Goal: Task Accomplishment & Management: Manage account settings

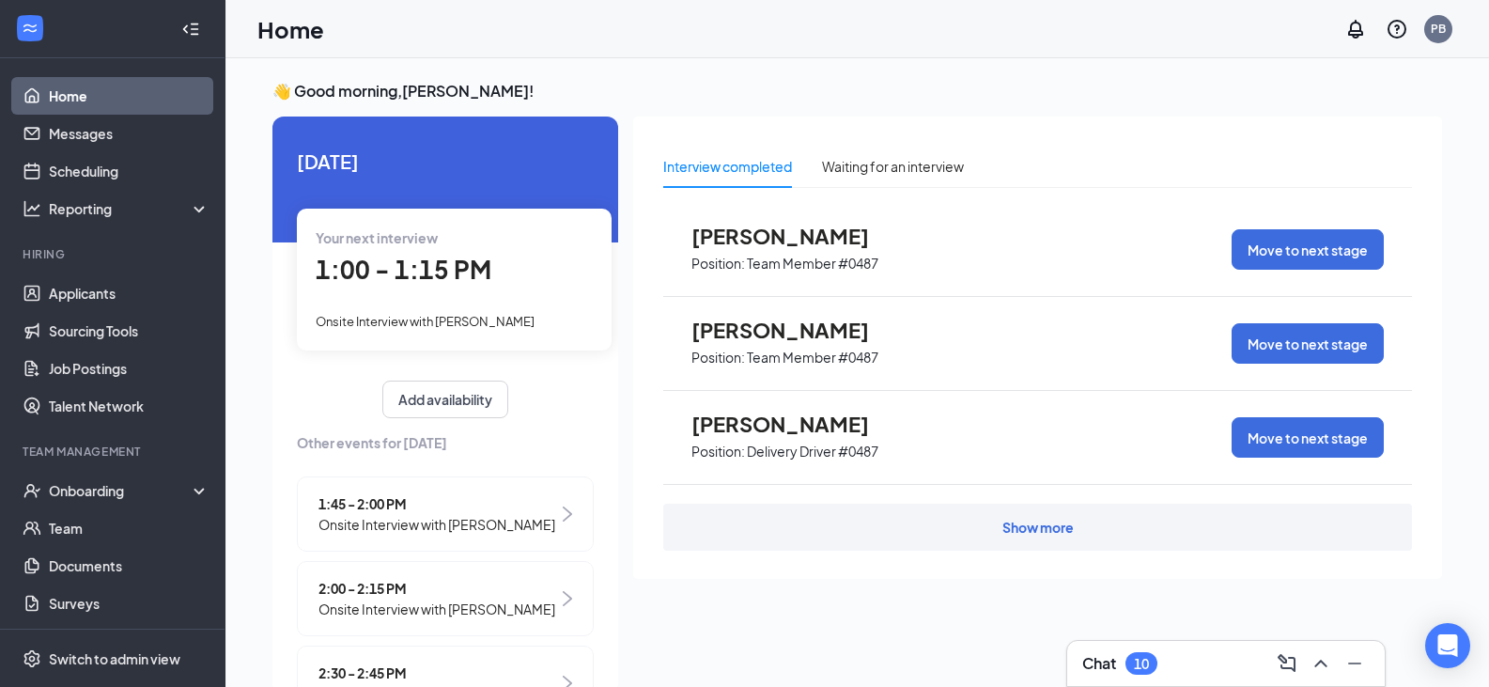
click at [440, 285] on span "1:00 - 1:15 PM" at bounding box center [404, 269] width 176 height 31
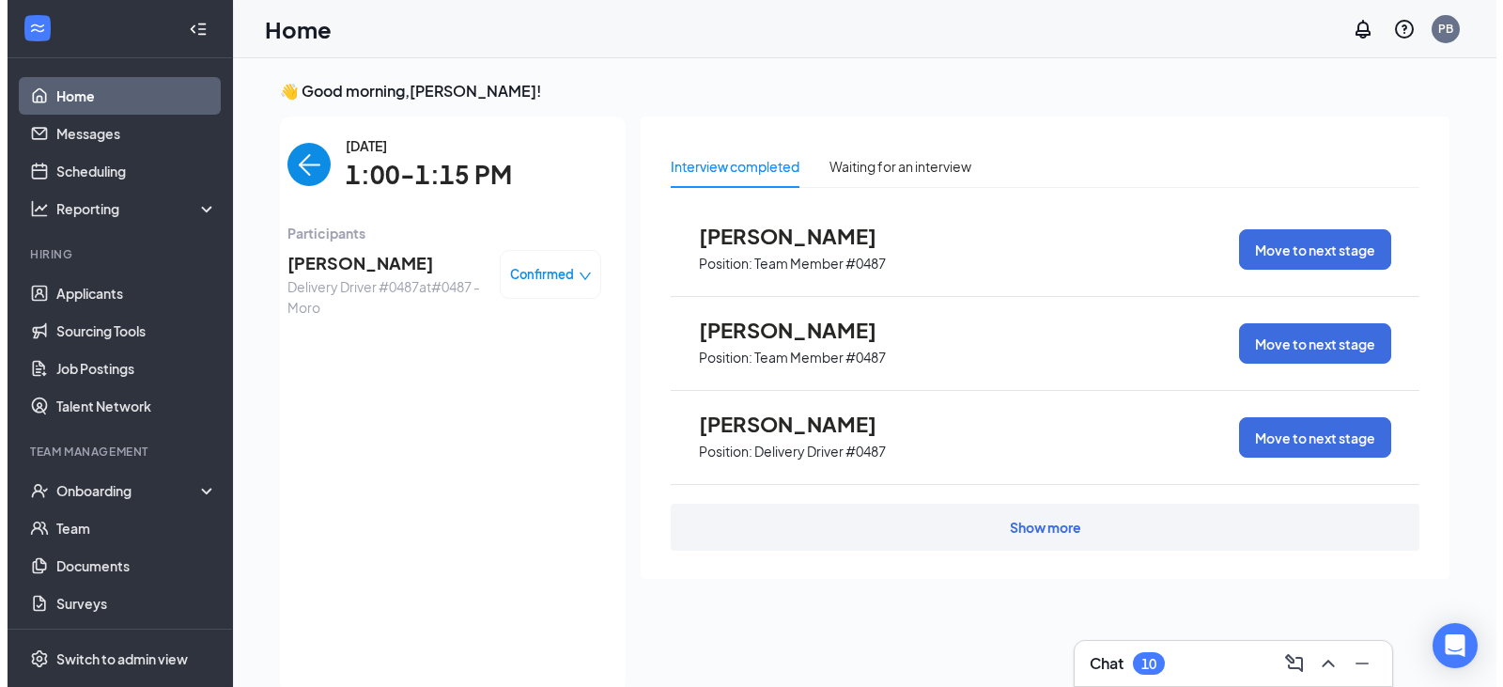
scroll to position [8, 0]
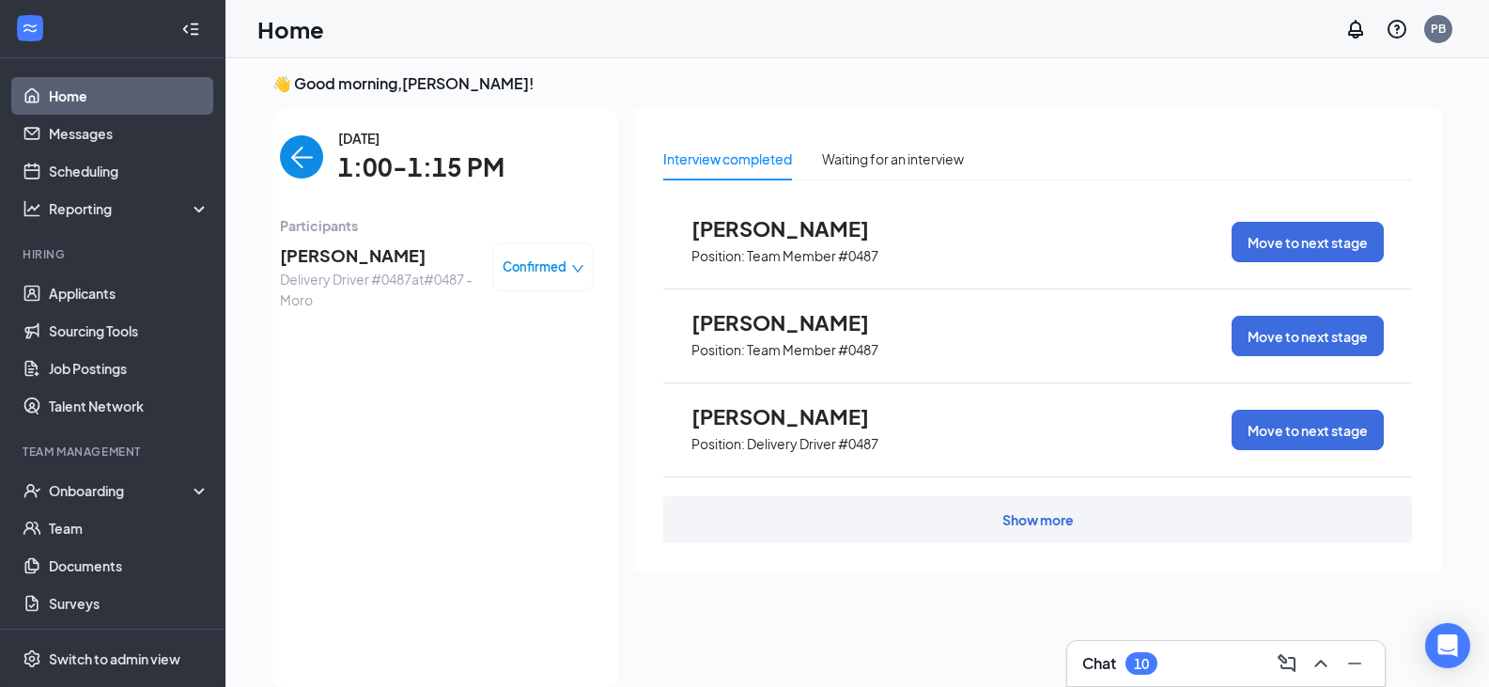
click at [363, 273] on span "Delivery Driver #0487 at #0487 - Moro" at bounding box center [378, 289] width 197 height 41
click at [372, 242] on span "[PERSON_NAME]" at bounding box center [378, 255] width 197 height 26
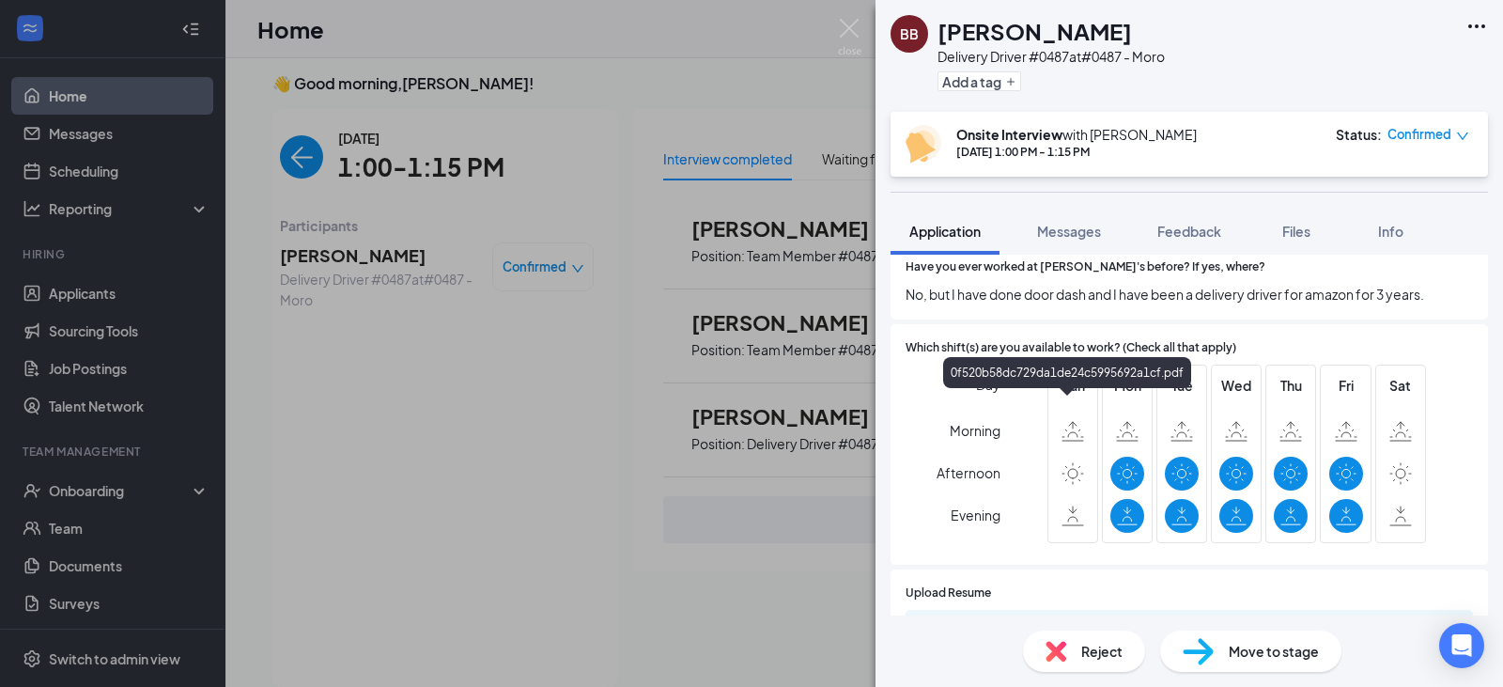
scroll to position [282, 0]
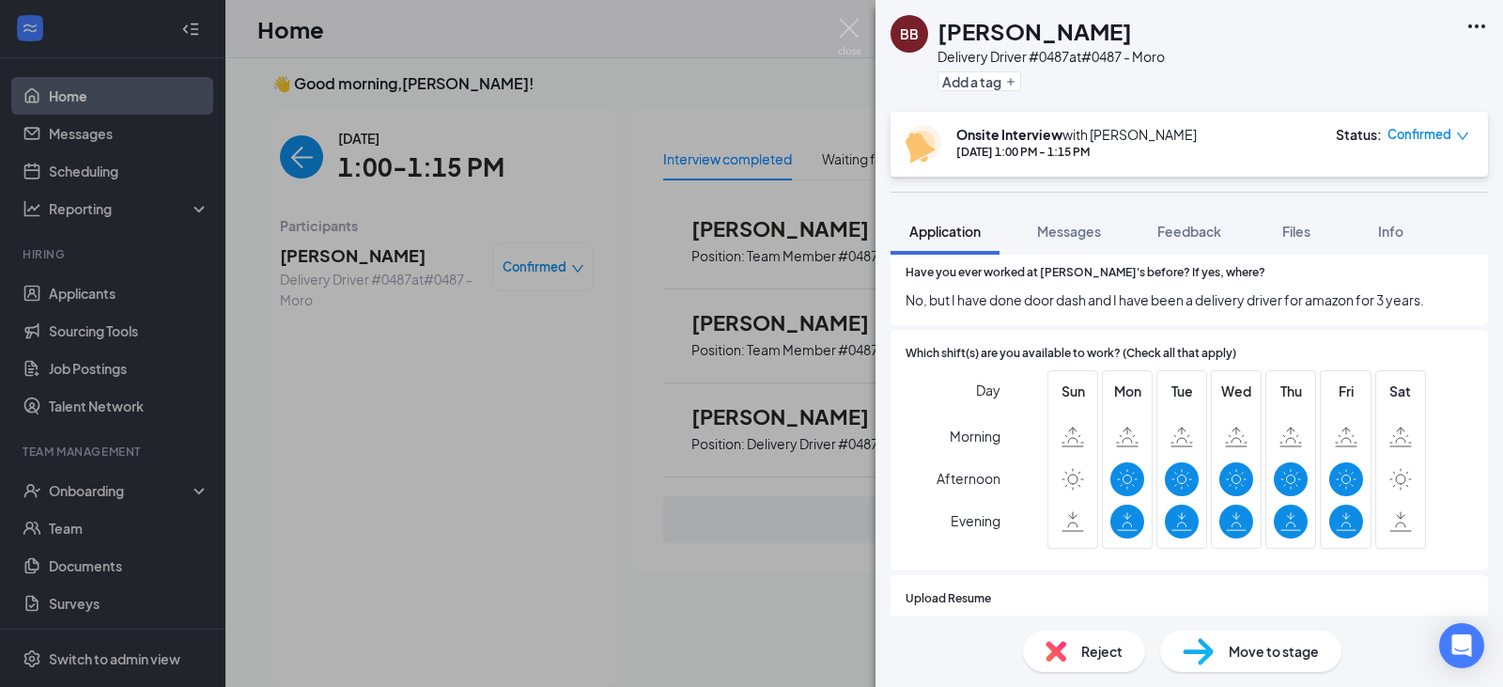
drag, startPoint x: 454, startPoint y: 483, endPoint x: 229, endPoint y: 38, distance: 498.6
click at [455, 482] on div "BB [PERSON_NAME] Delivery Driver #0487 at #0487 - Moro Add a tag Onsite Intervi…" at bounding box center [751, 343] width 1503 height 687
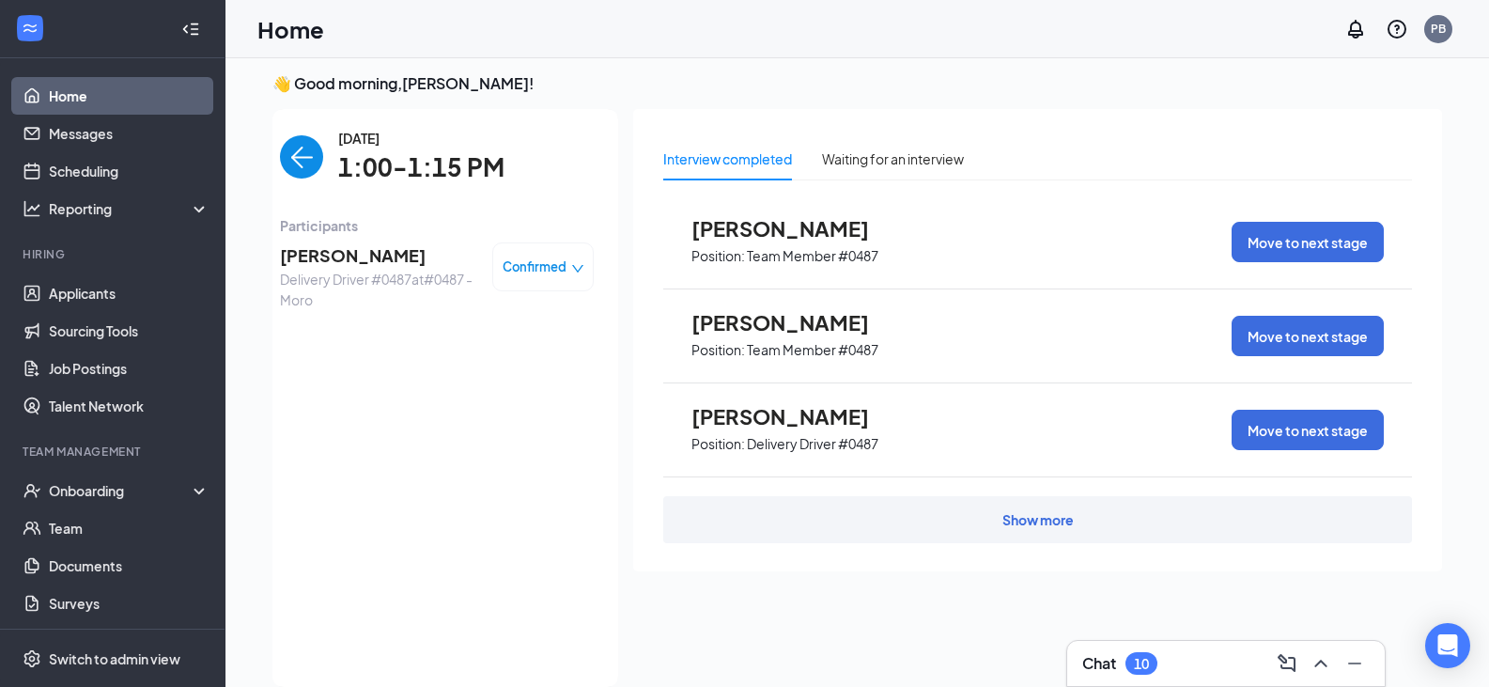
click at [294, 162] on img "back-button" at bounding box center [301, 156] width 43 height 43
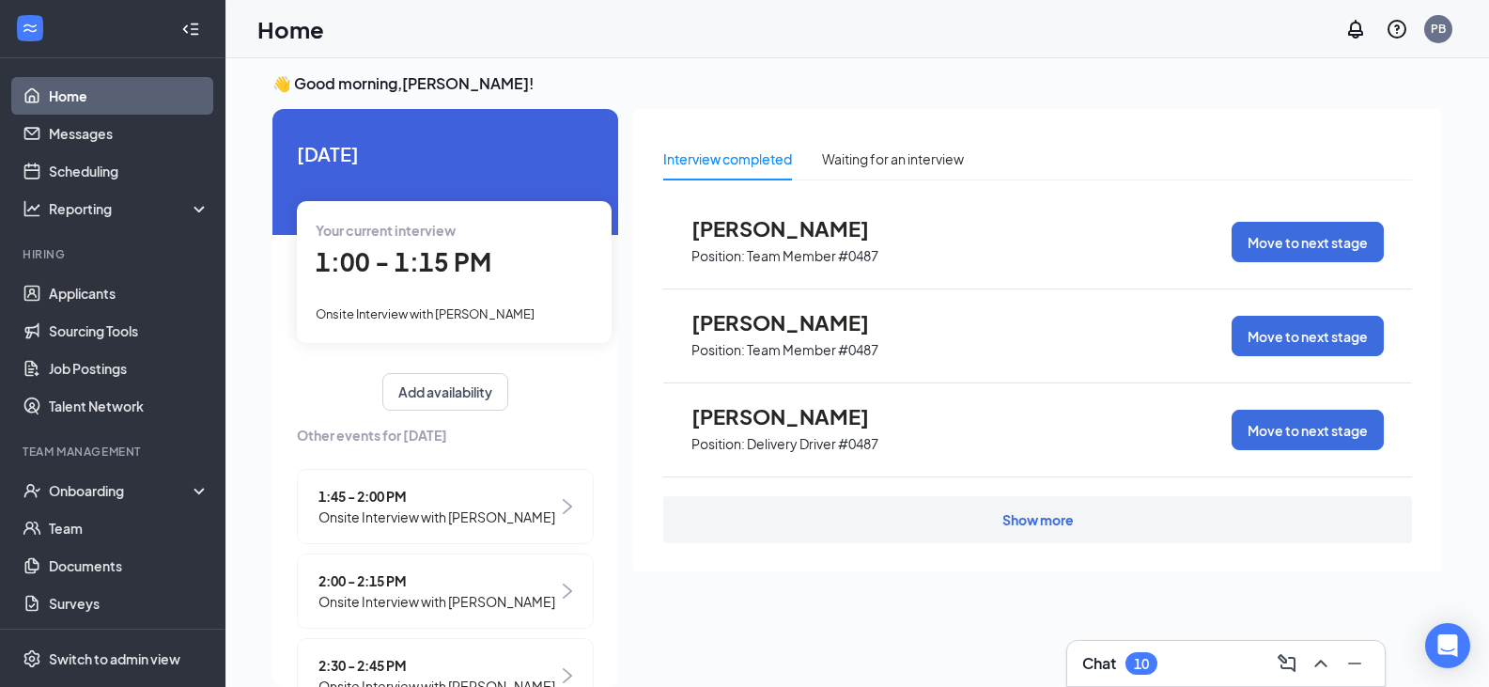
click at [554, 312] on div "Onsite Interview with [PERSON_NAME]" at bounding box center [454, 312] width 277 height 21
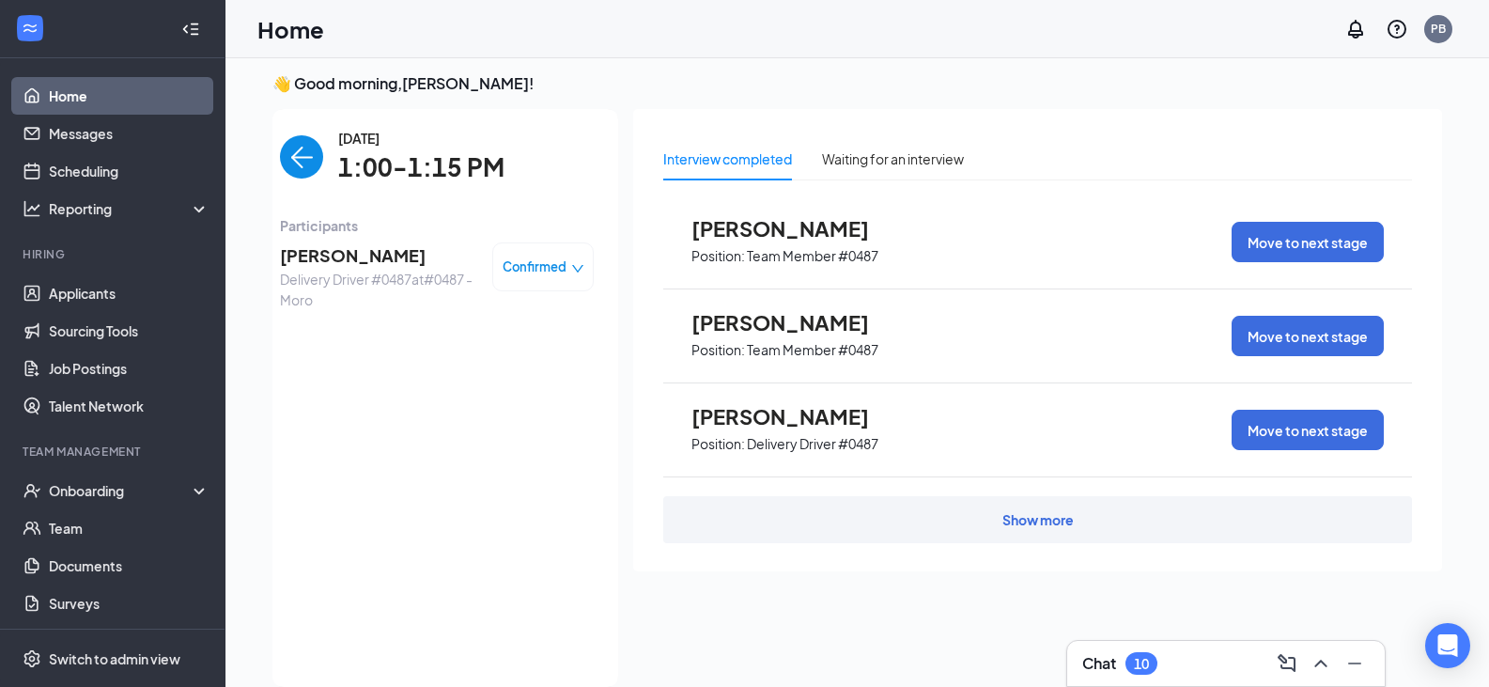
click at [379, 260] on span "[PERSON_NAME]" at bounding box center [378, 255] width 197 height 26
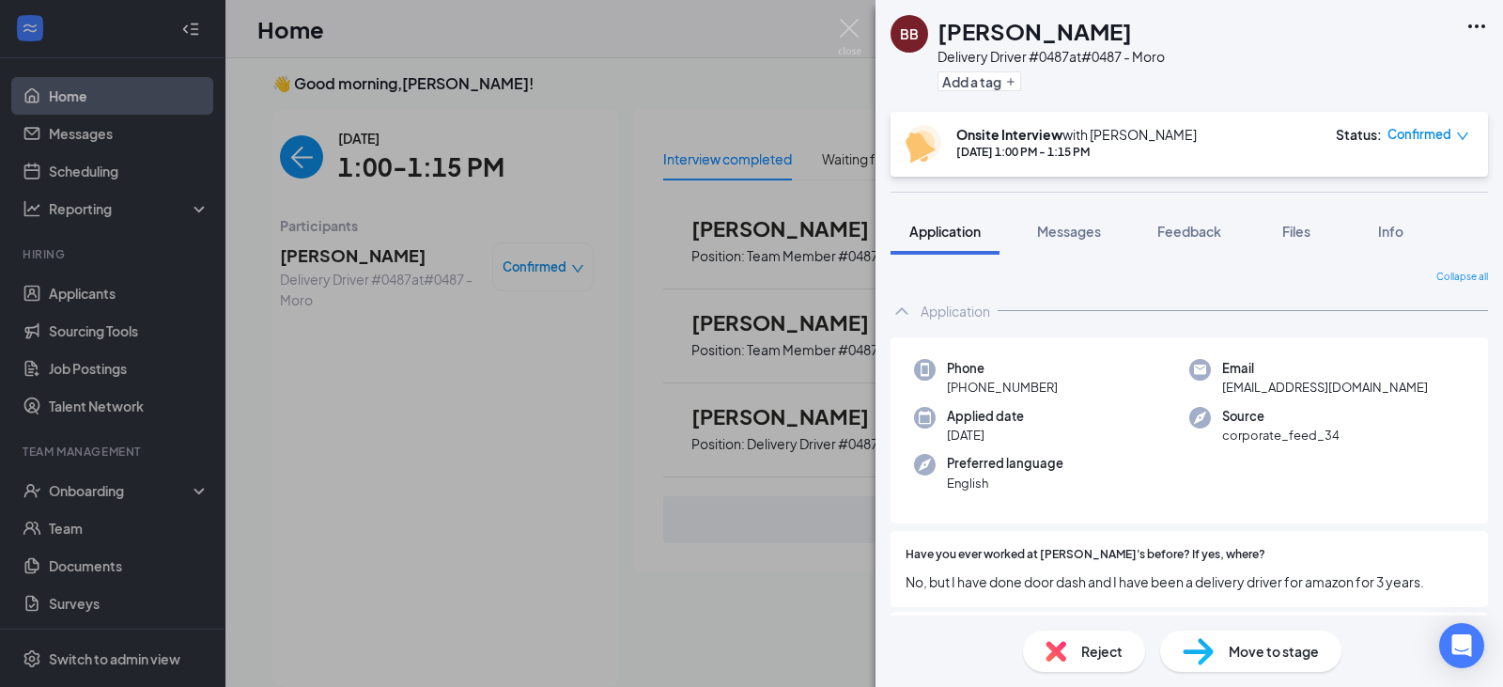
drag, startPoint x: 698, startPoint y: 409, endPoint x: 512, endPoint y: 199, distance: 280.1
click at [700, 409] on div "BB [PERSON_NAME] Delivery Driver #0487 at #0487 - Moro Add a tag Onsite Intervi…" at bounding box center [751, 343] width 1503 height 687
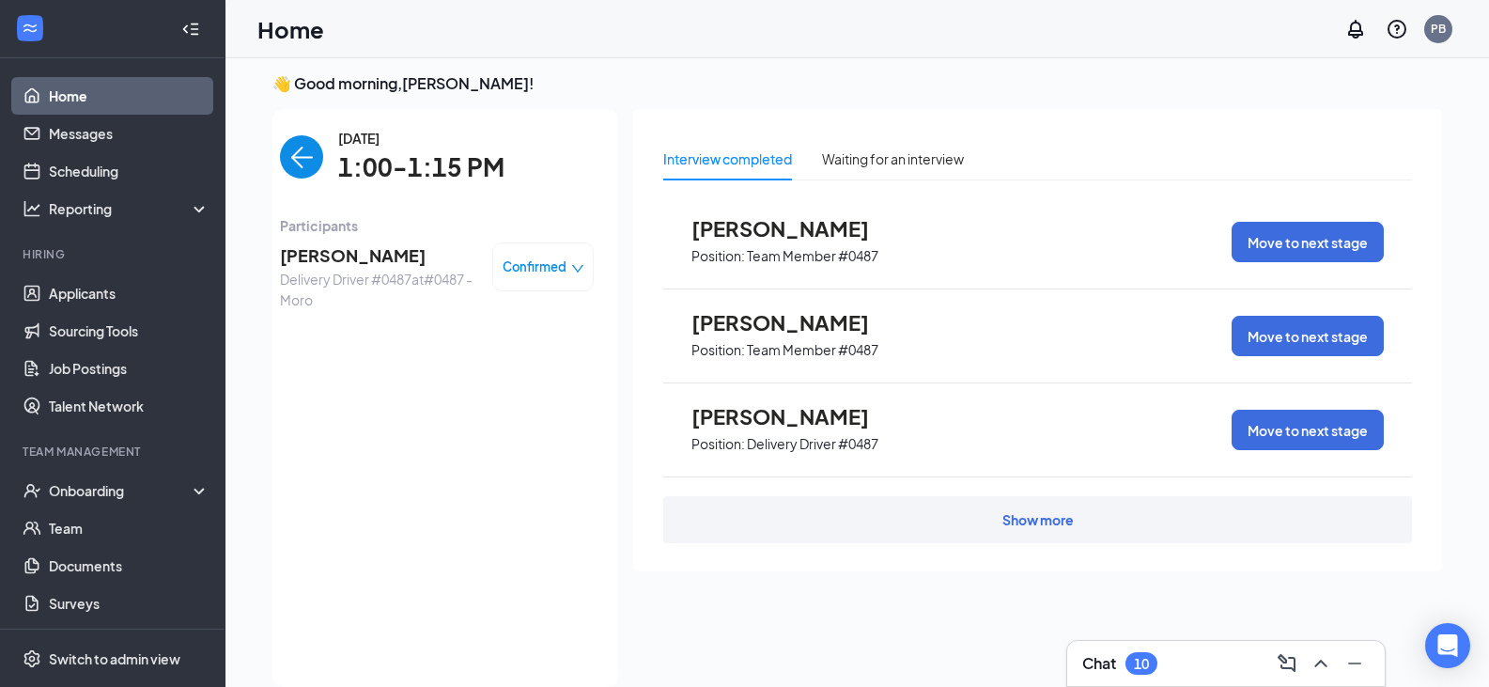
click at [288, 143] on img "back-button" at bounding box center [301, 156] width 43 height 43
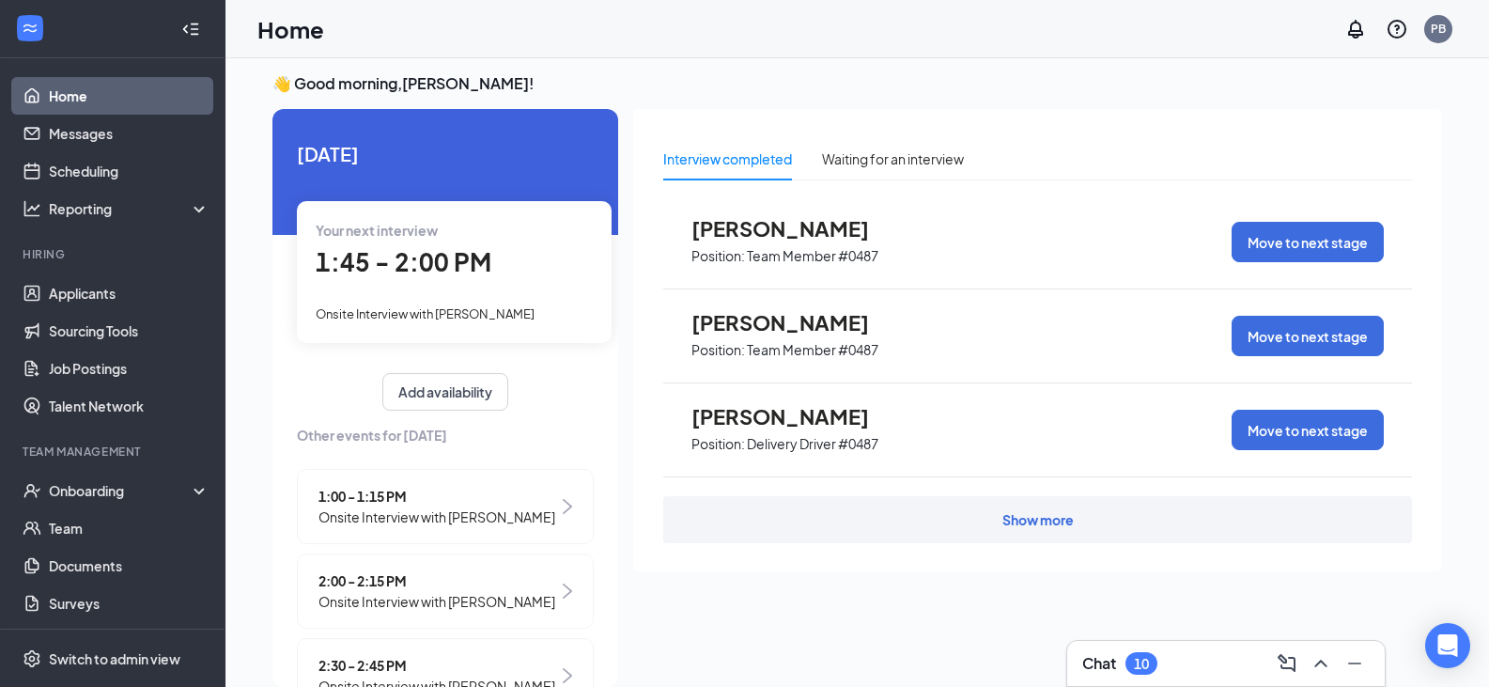
click at [487, 276] on span "1:45 - 2:00 PM" at bounding box center [404, 261] width 176 height 31
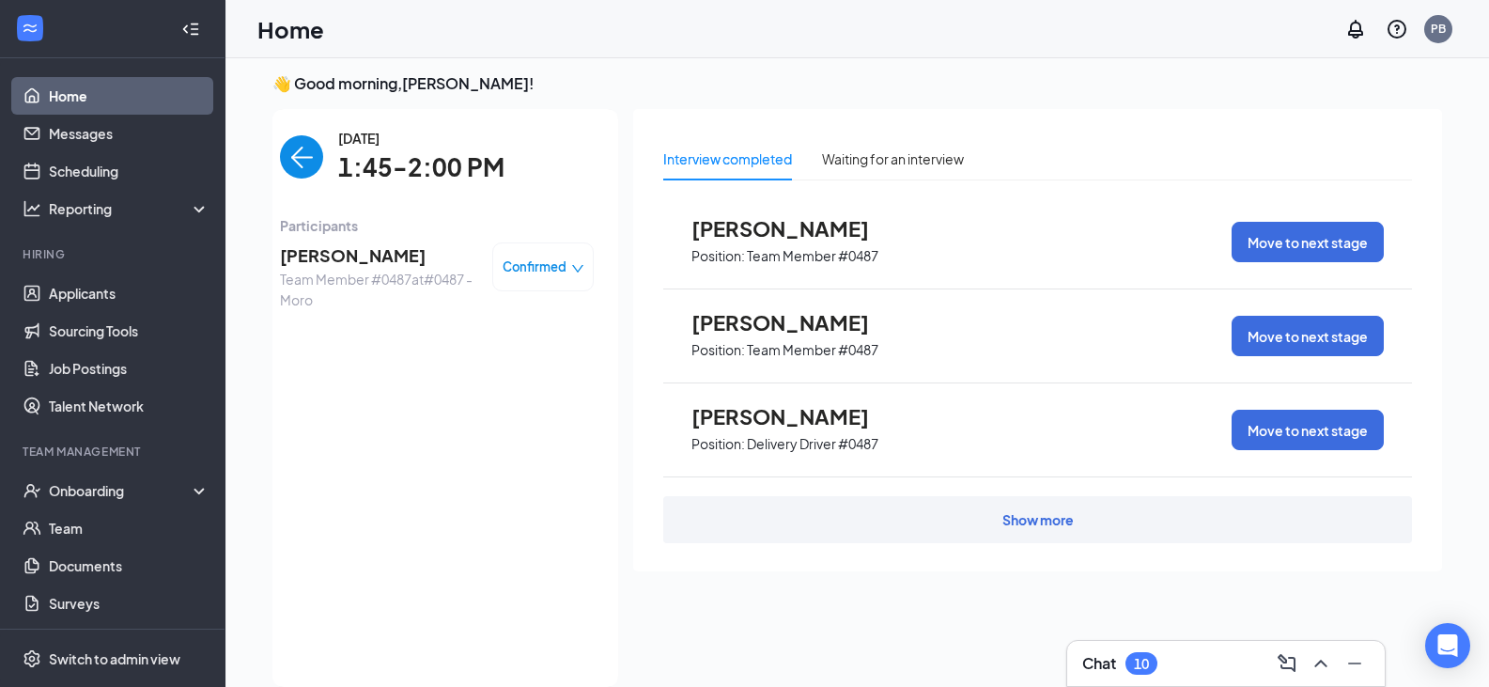
click at [379, 167] on span "1:45-2:00 PM" at bounding box center [421, 167] width 166 height 39
click at [373, 258] on span "[PERSON_NAME]" at bounding box center [378, 255] width 197 height 26
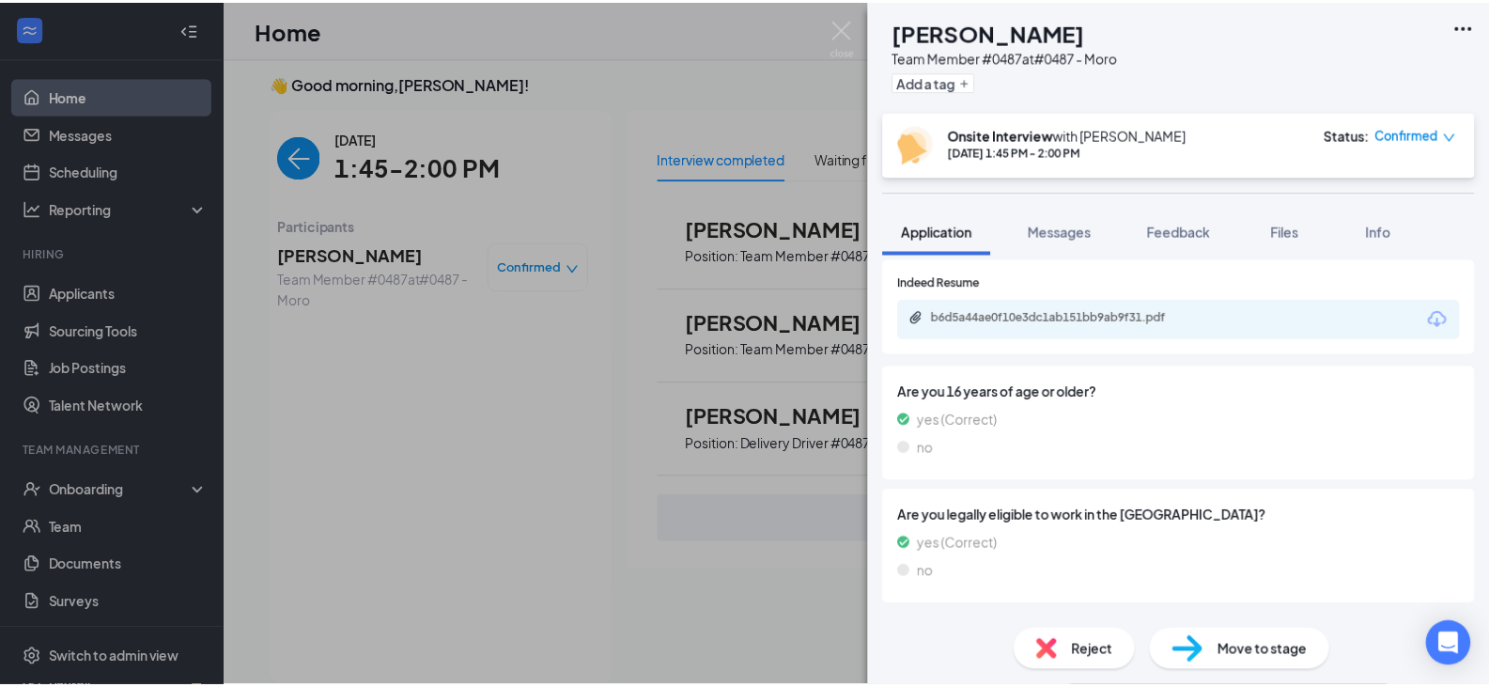
scroll to position [658, 0]
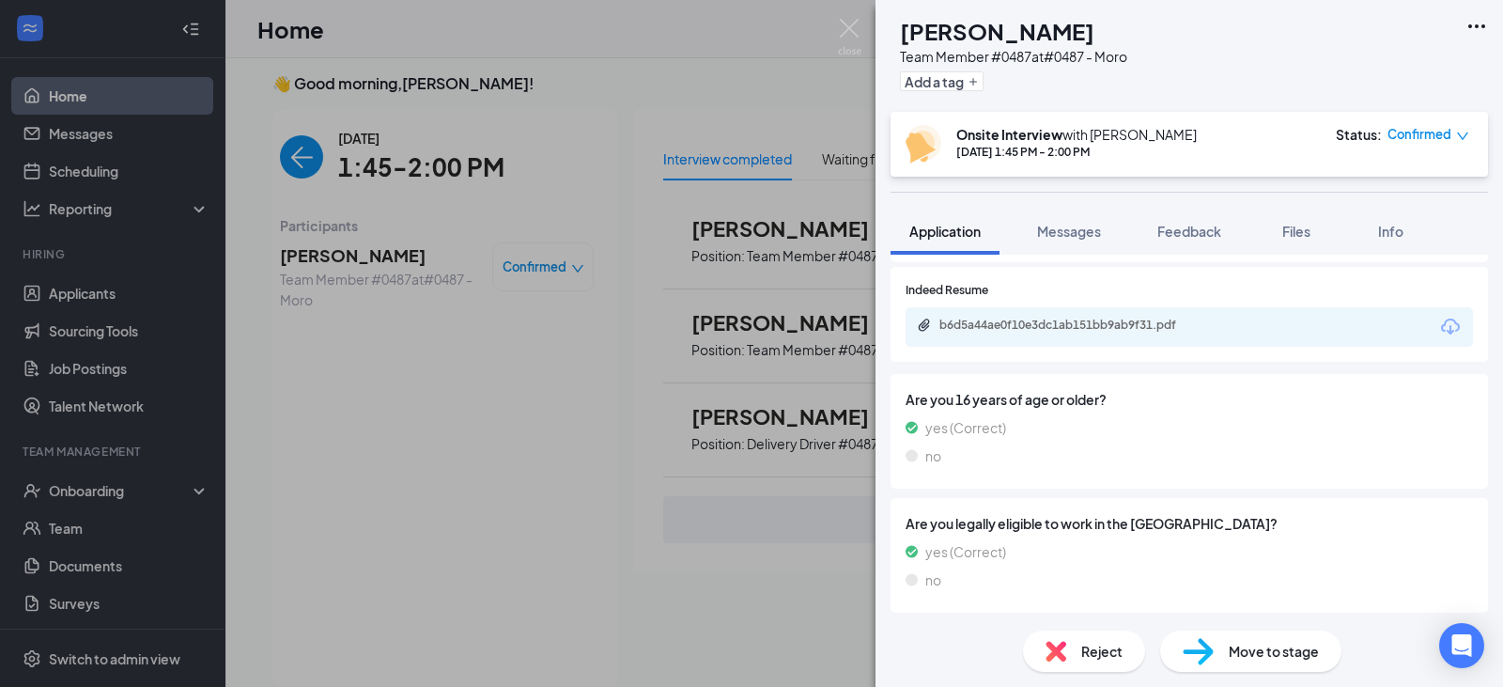
click at [360, 341] on div "BH [PERSON_NAME] Team Member #0487 at #0487 - Moro Add a tag Onsite Interview w…" at bounding box center [751, 343] width 1503 height 687
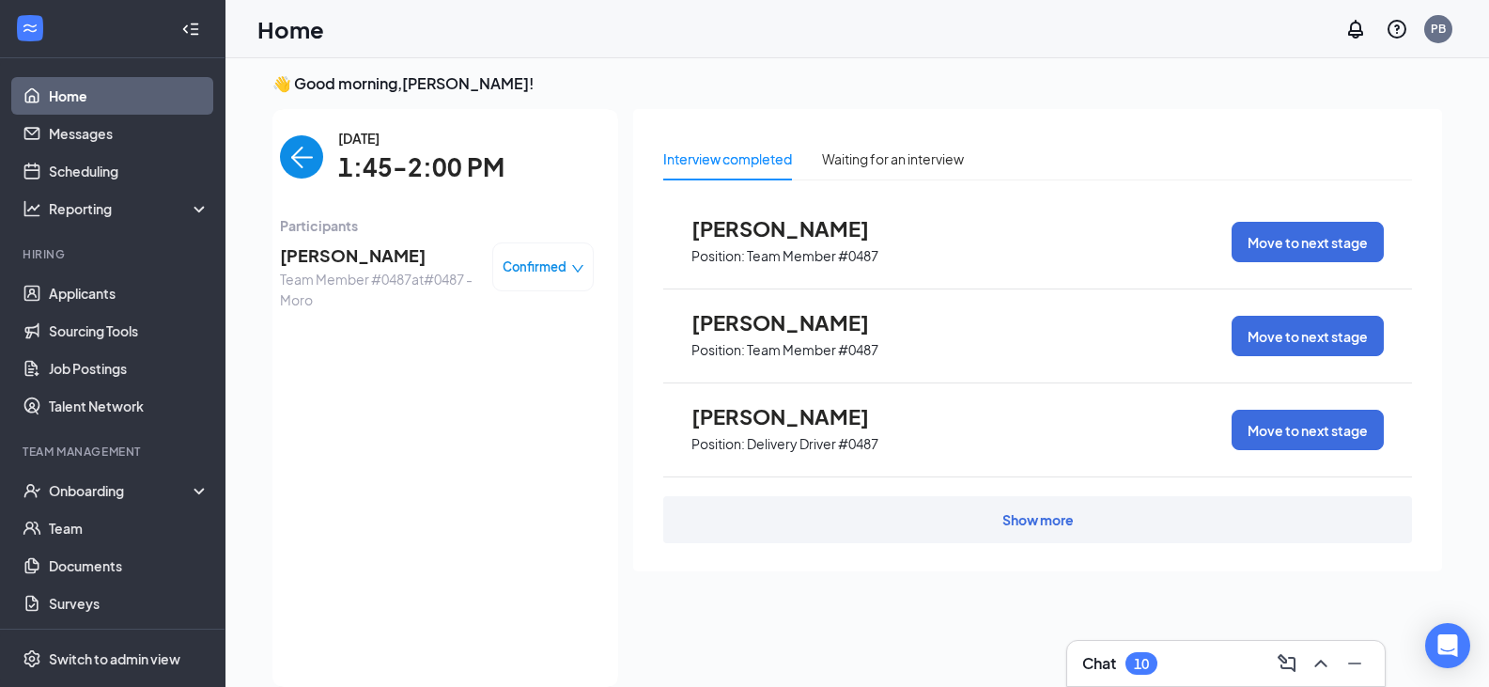
click at [280, 162] on img "back-button" at bounding box center [301, 156] width 43 height 43
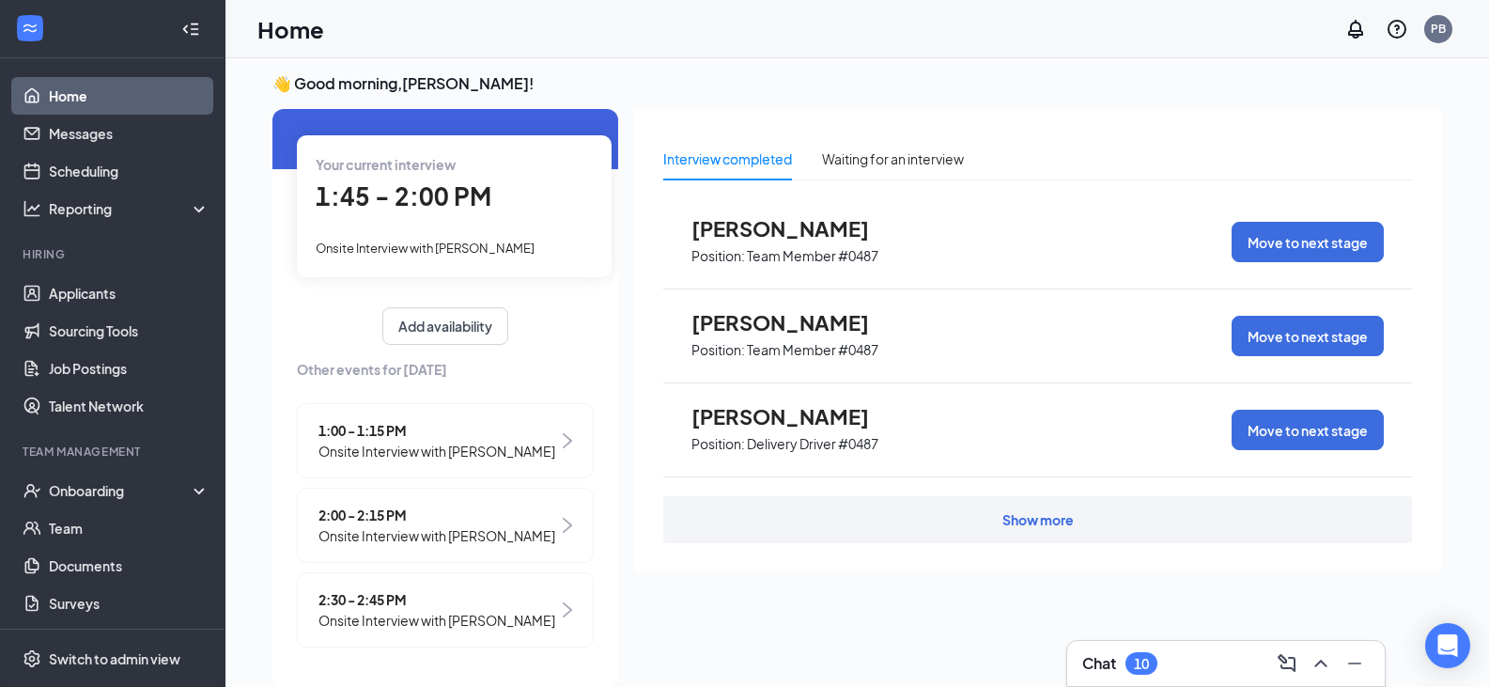
scroll to position [107, 0]
click at [463, 533] on span "Onsite Interview with [PERSON_NAME]" at bounding box center [436, 535] width 237 height 21
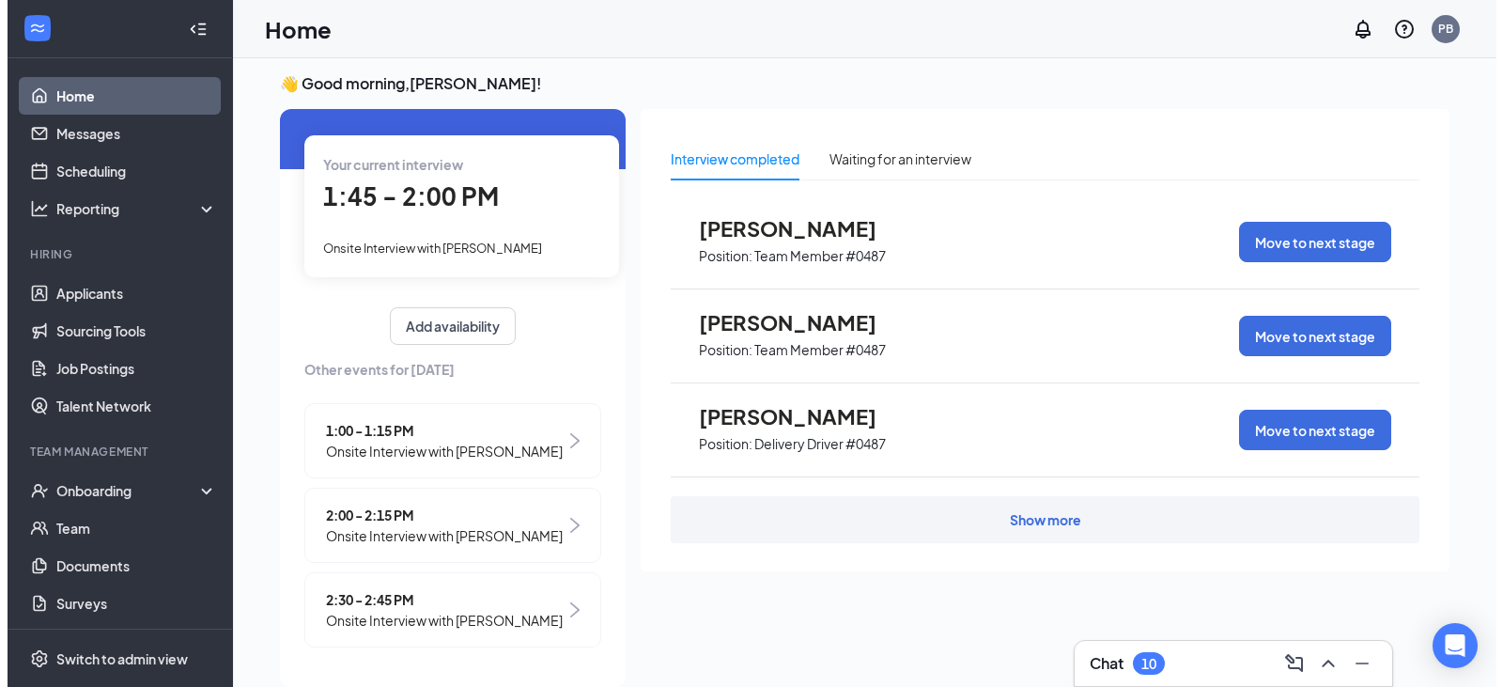
scroll to position [0, 0]
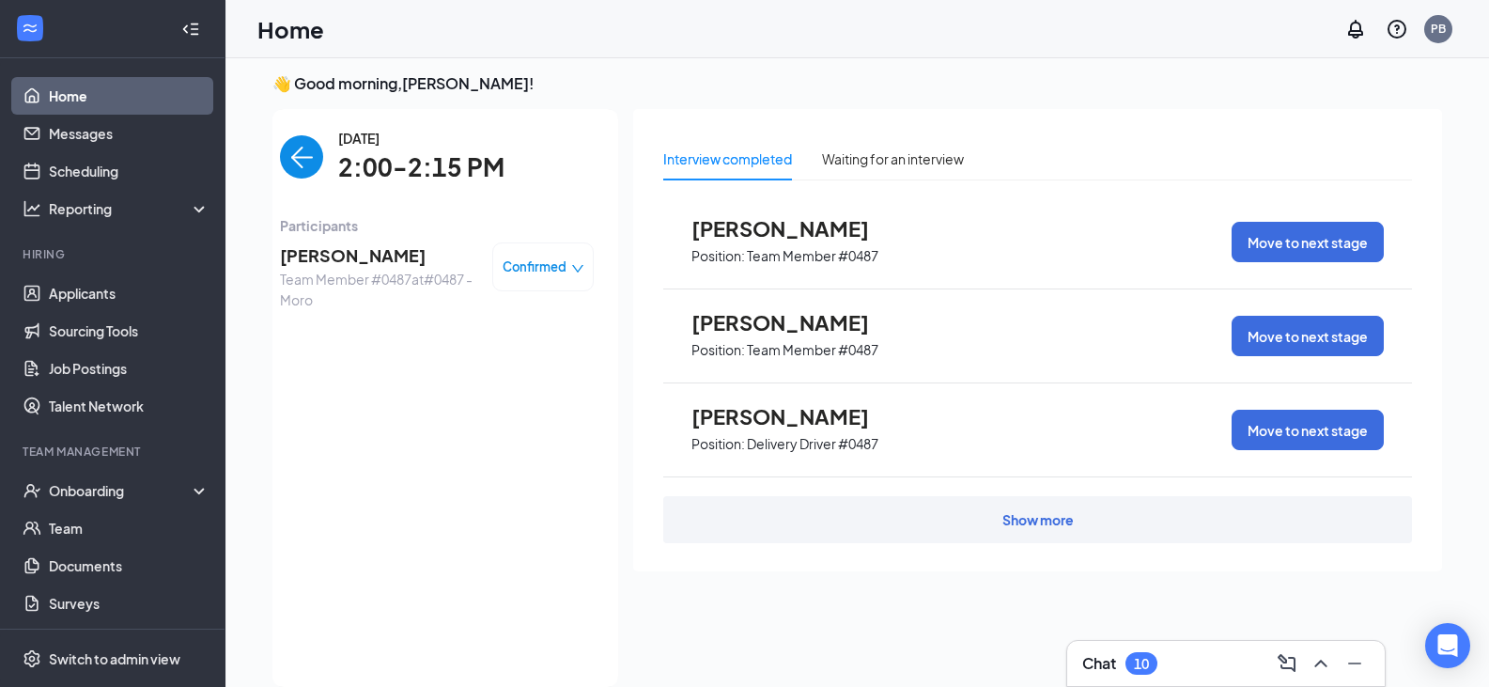
click at [366, 244] on span "[PERSON_NAME]" at bounding box center [378, 255] width 197 height 26
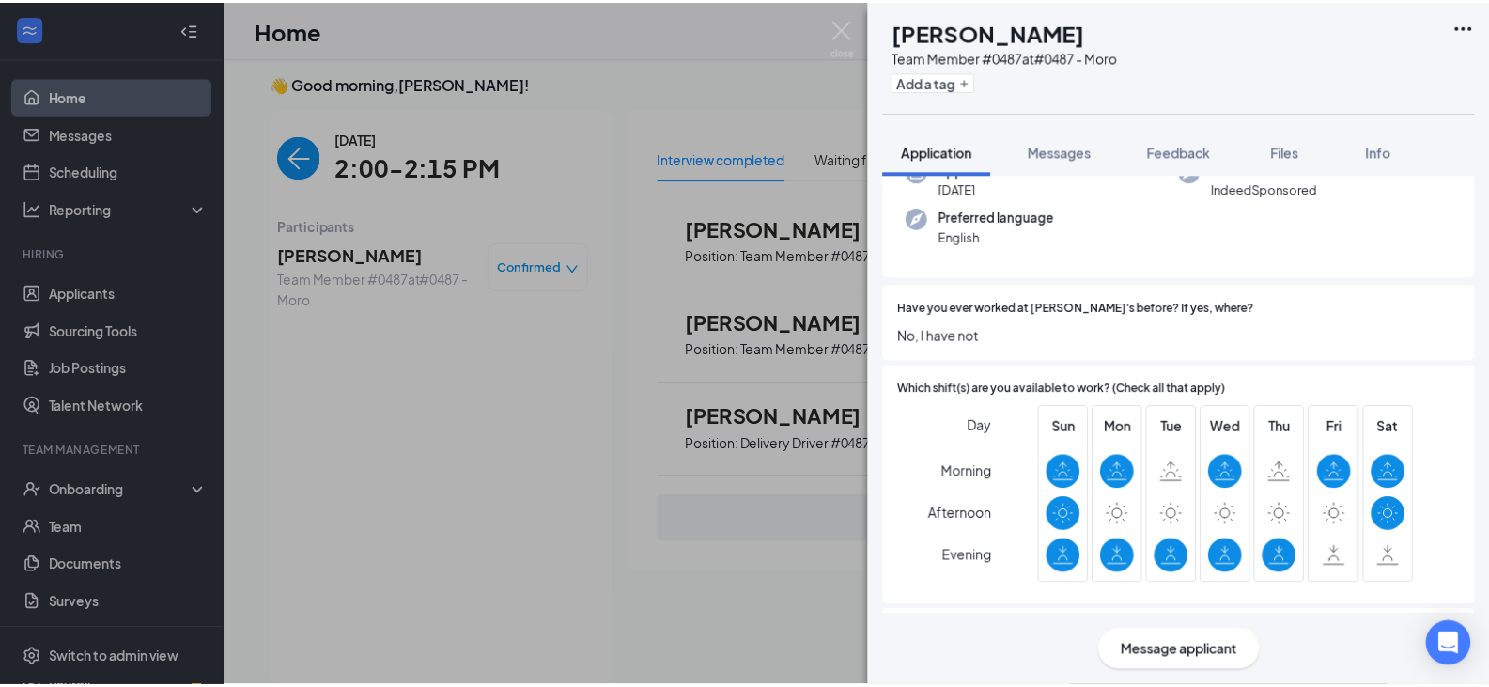
scroll to position [376, 0]
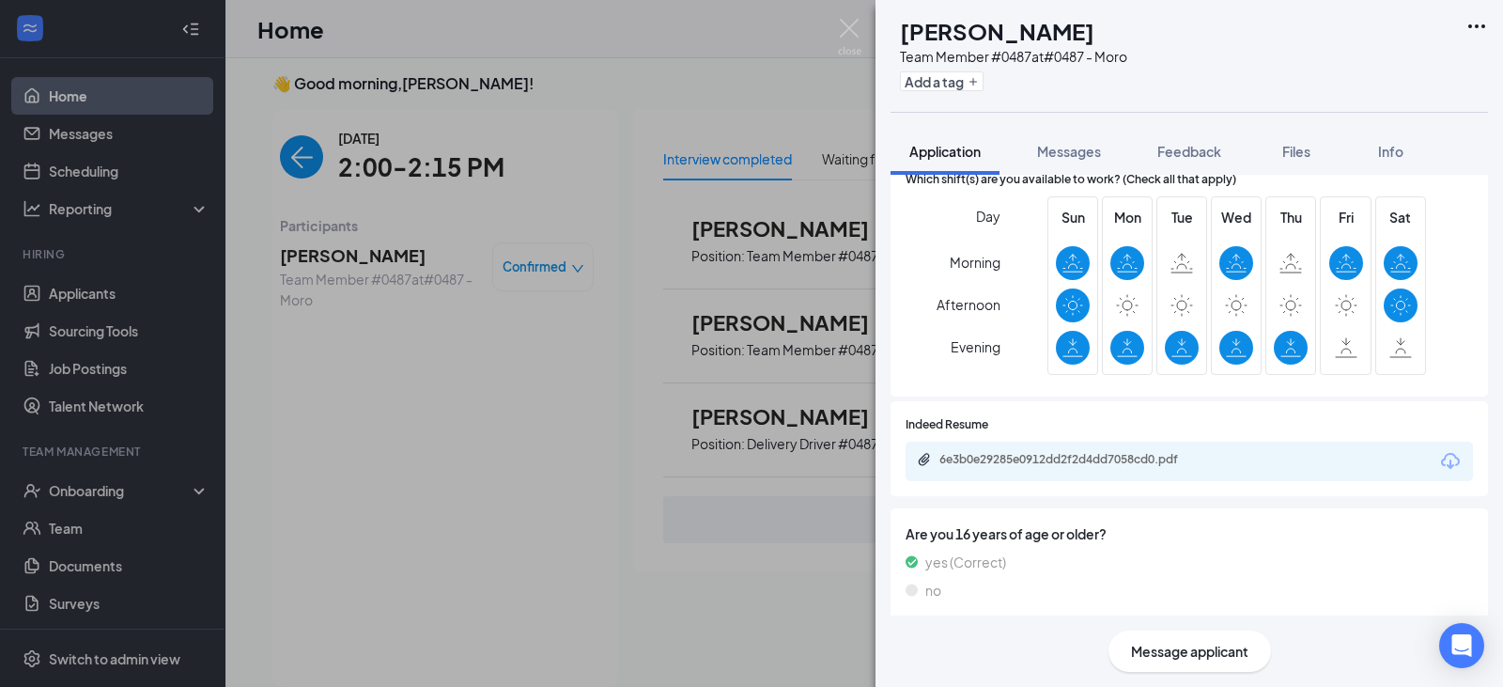
click at [372, 202] on div "FW [PERSON_NAME] Team Member #0487 at #0487 - Moro Add a tag Application Messag…" at bounding box center [751, 343] width 1503 height 687
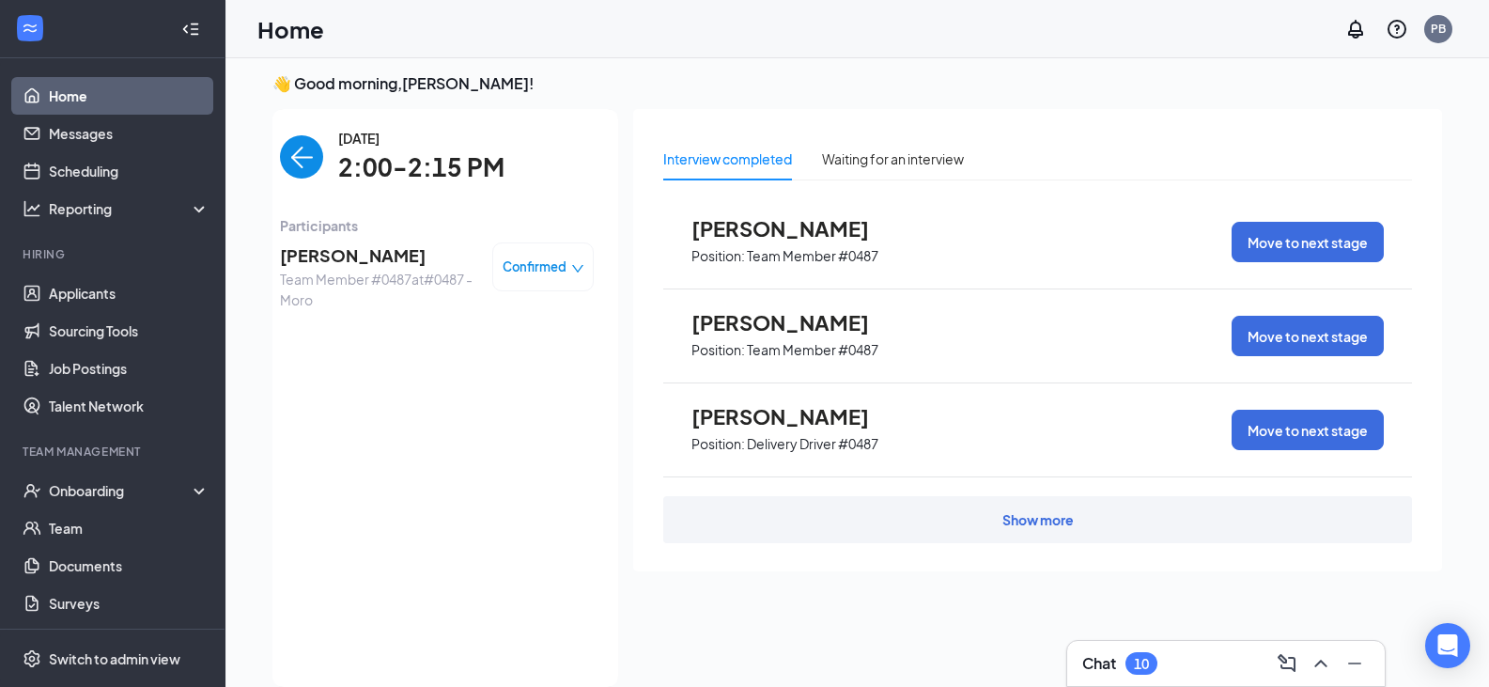
click at [280, 155] on img "back-button" at bounding box center [301, 156] width 43 height 43
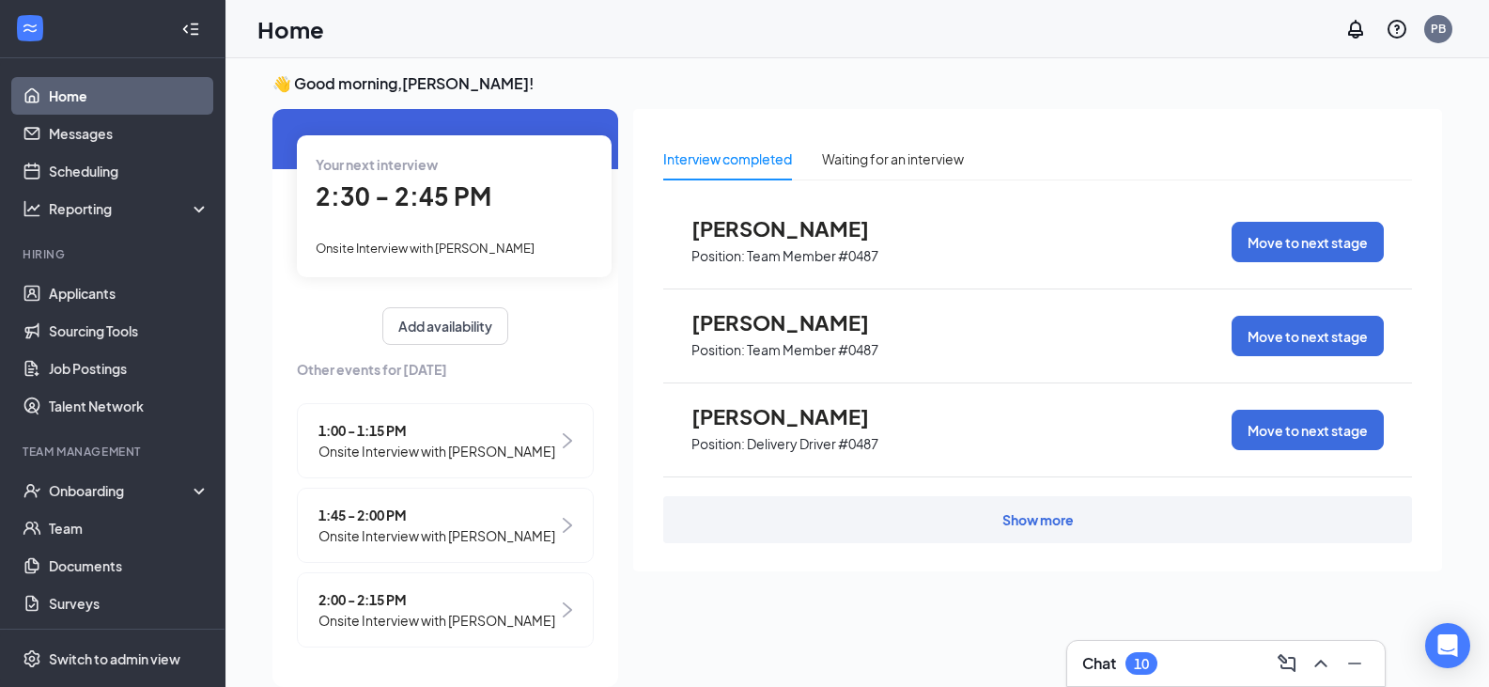
scroll to position [34, 0]
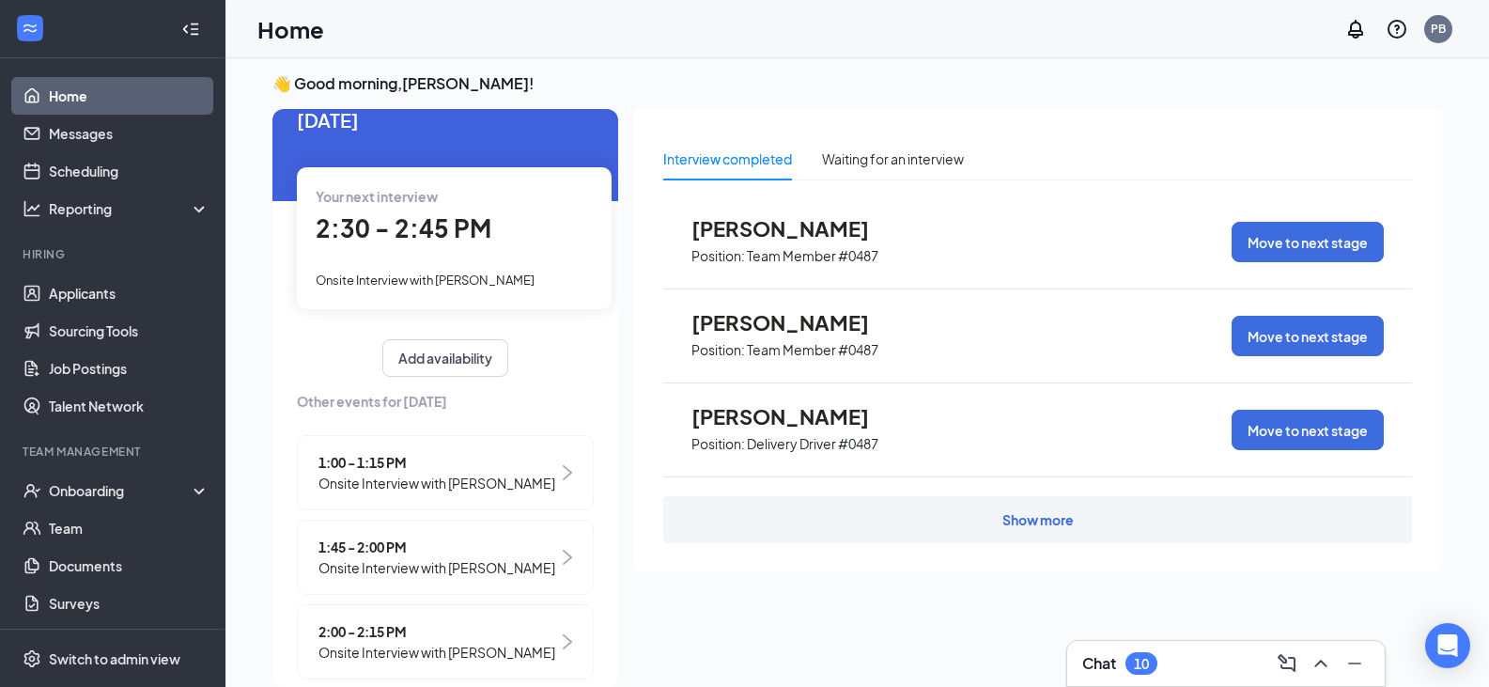
click at [571, 344] on div "Add availability" at bounding box center [445, 358] width 297 height 38
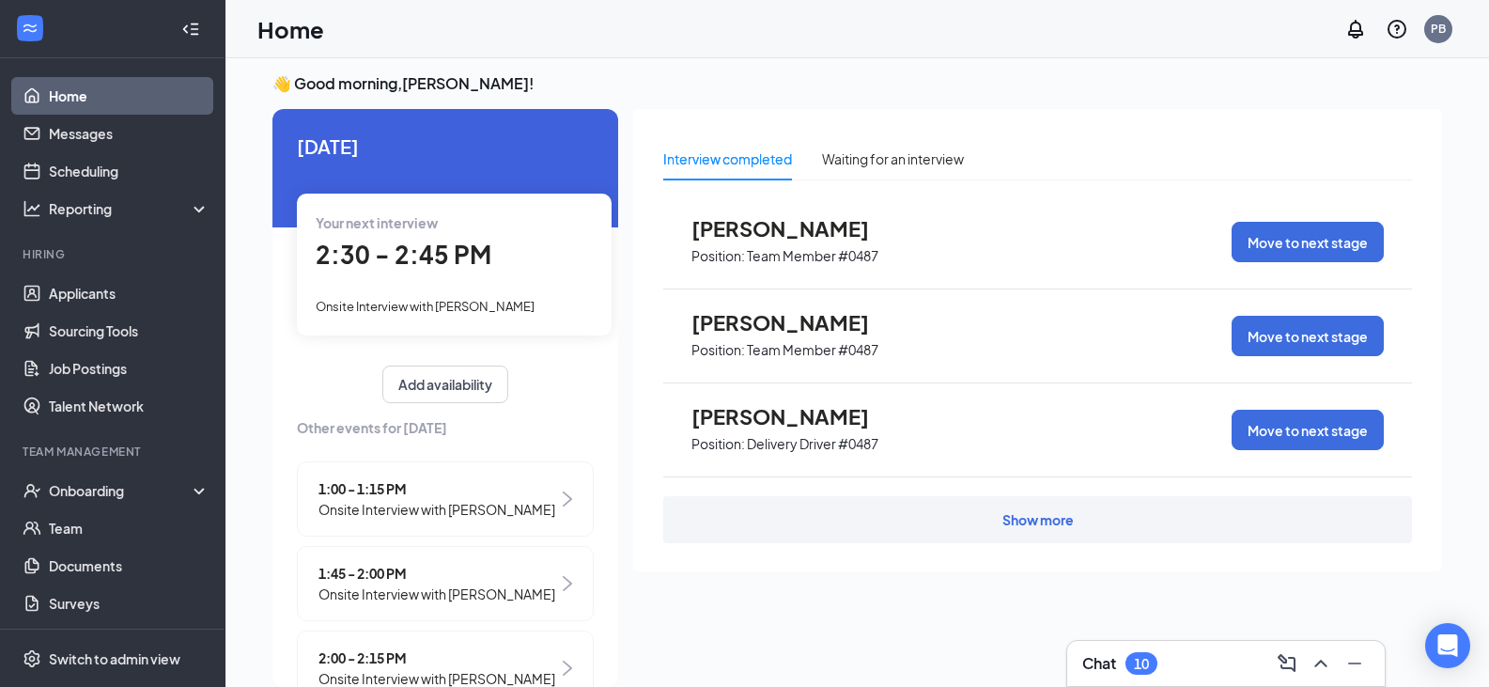
scroll to position [0, 0]
